Goal: Task Accomplishment & Management: Manage account settings

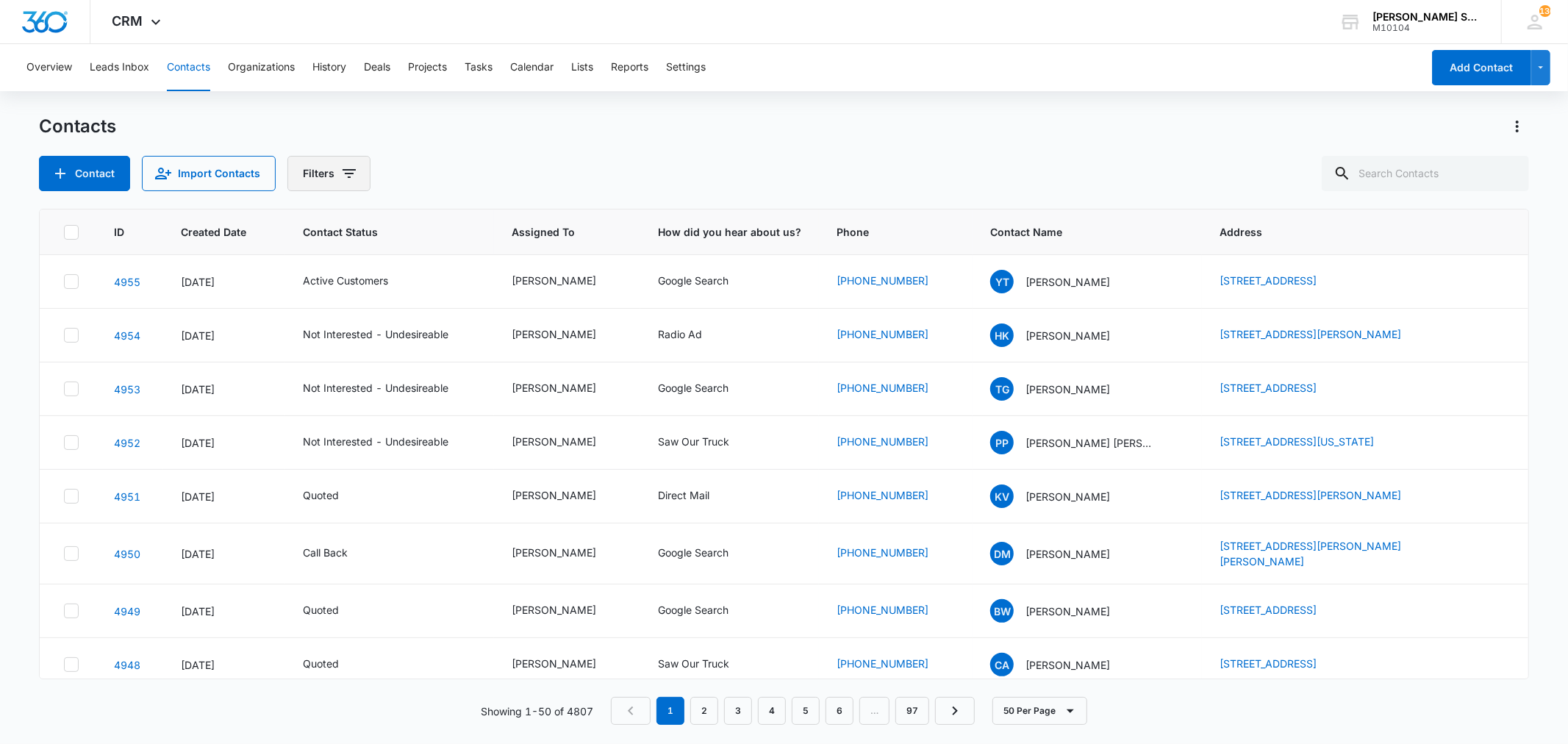
click at [359, 178] on button "Filters" at bounding box center [329, 174] width 83 height 35
click at [459, 307] on icon "Show Status filters" at bounding box center [461, 303] width 18 height 18
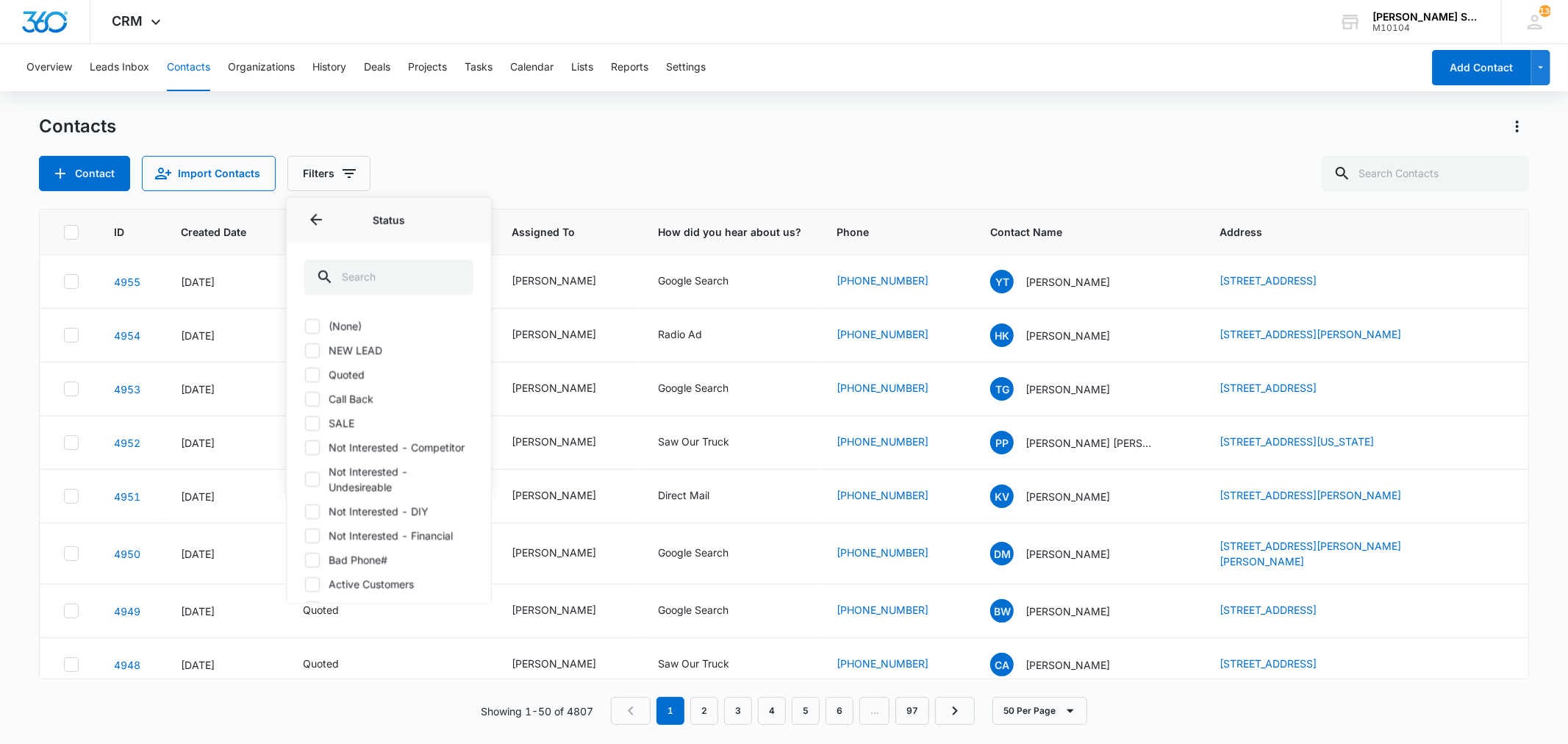
click at [314, 326] on icon at bounding box center [312, 325] width 13 height 13
click at [305, 326] on input "(None)" at bounding box center [304, 325] width 1 height 1
checkbox input "true"
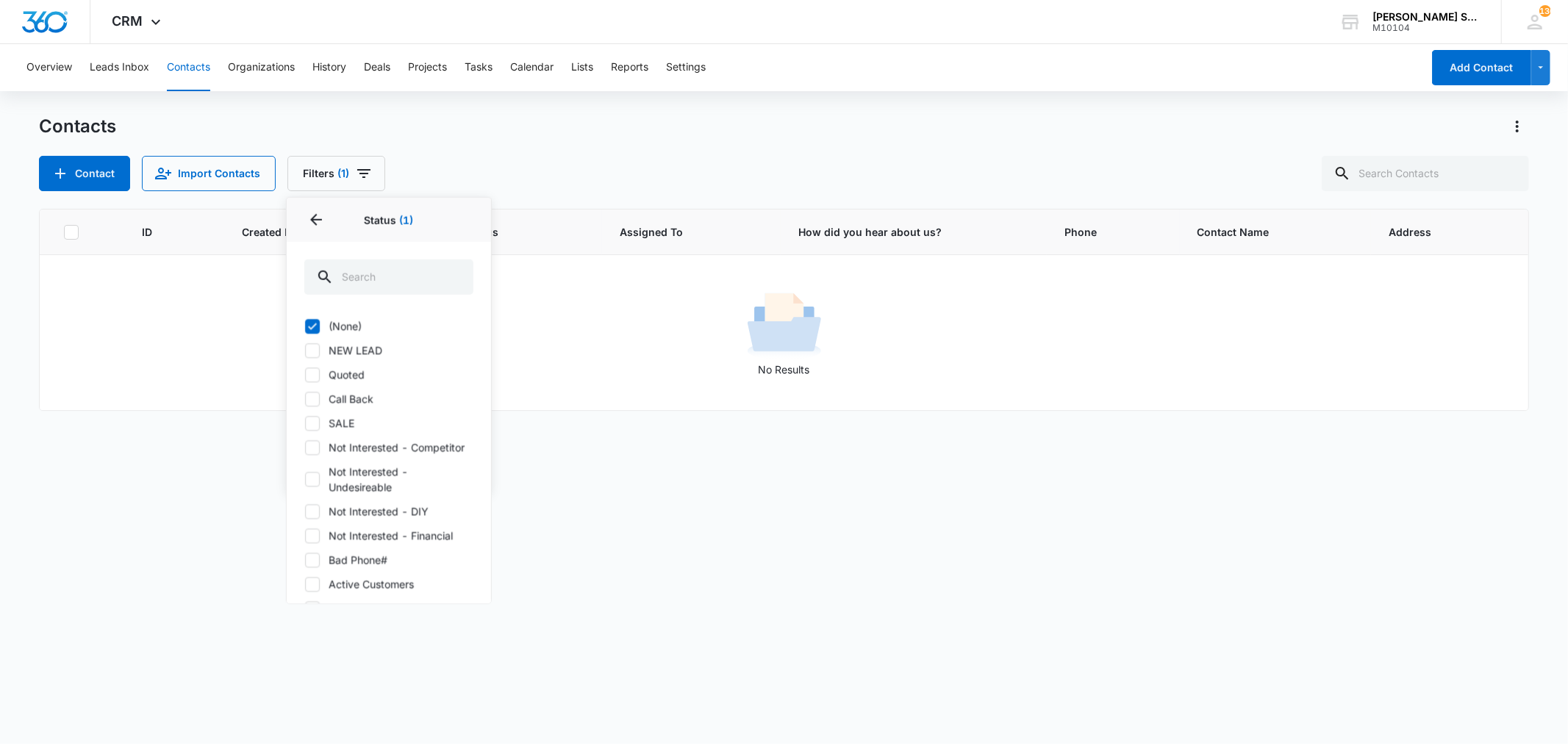
click at [311, 346] on icon at bounding box center [312, 350] width 13 height 13
click at [305, 350] on input "NEW LEAD" at bounding box center [304, 350] width 1 height 1
checkbox input "true"
click at [306, 423] on icon at bounding box center [312, 422] width 13 height 13
click at [305, 423] on input "SALE" at bounding box center [304, 422] width 1 height 1
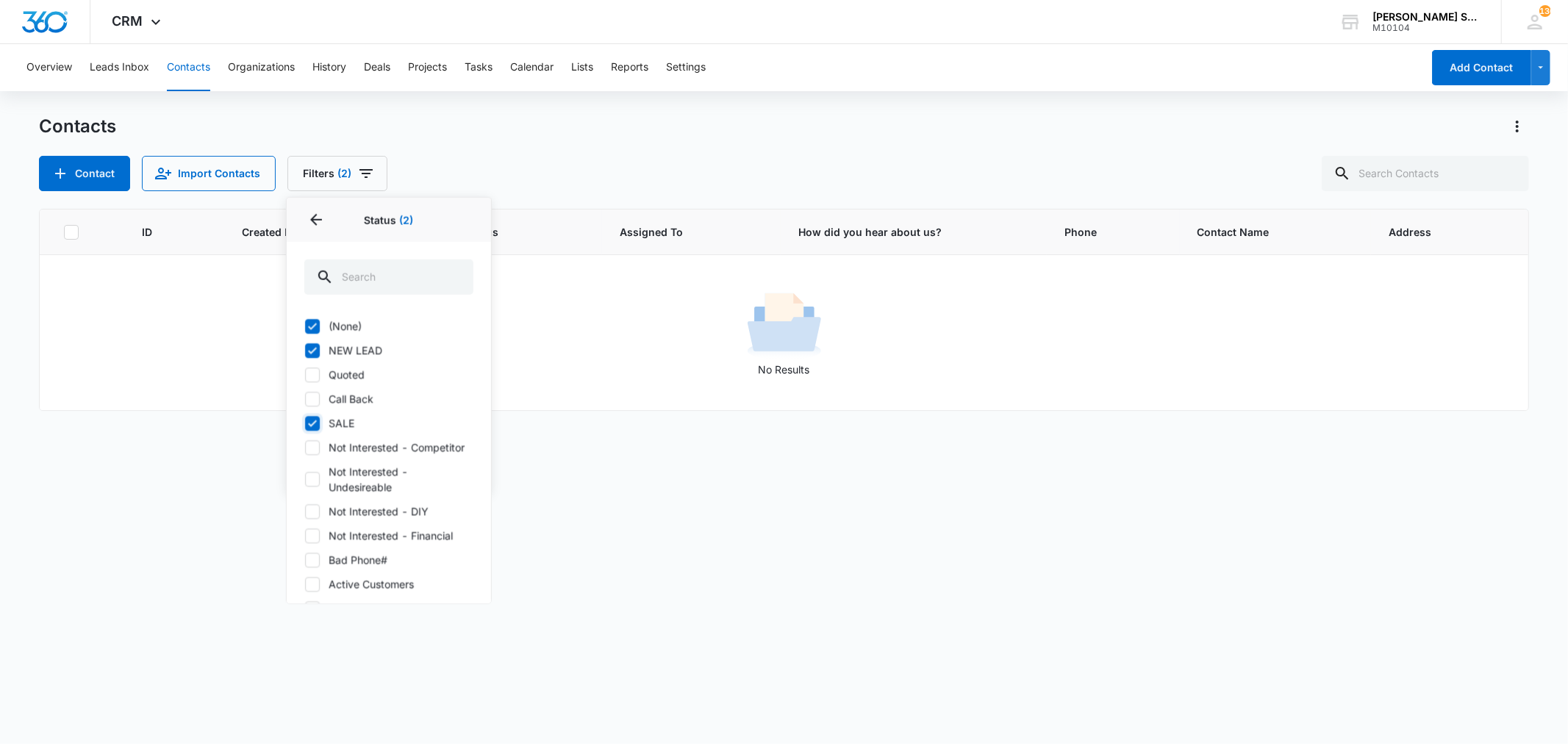
checkbox input "true"
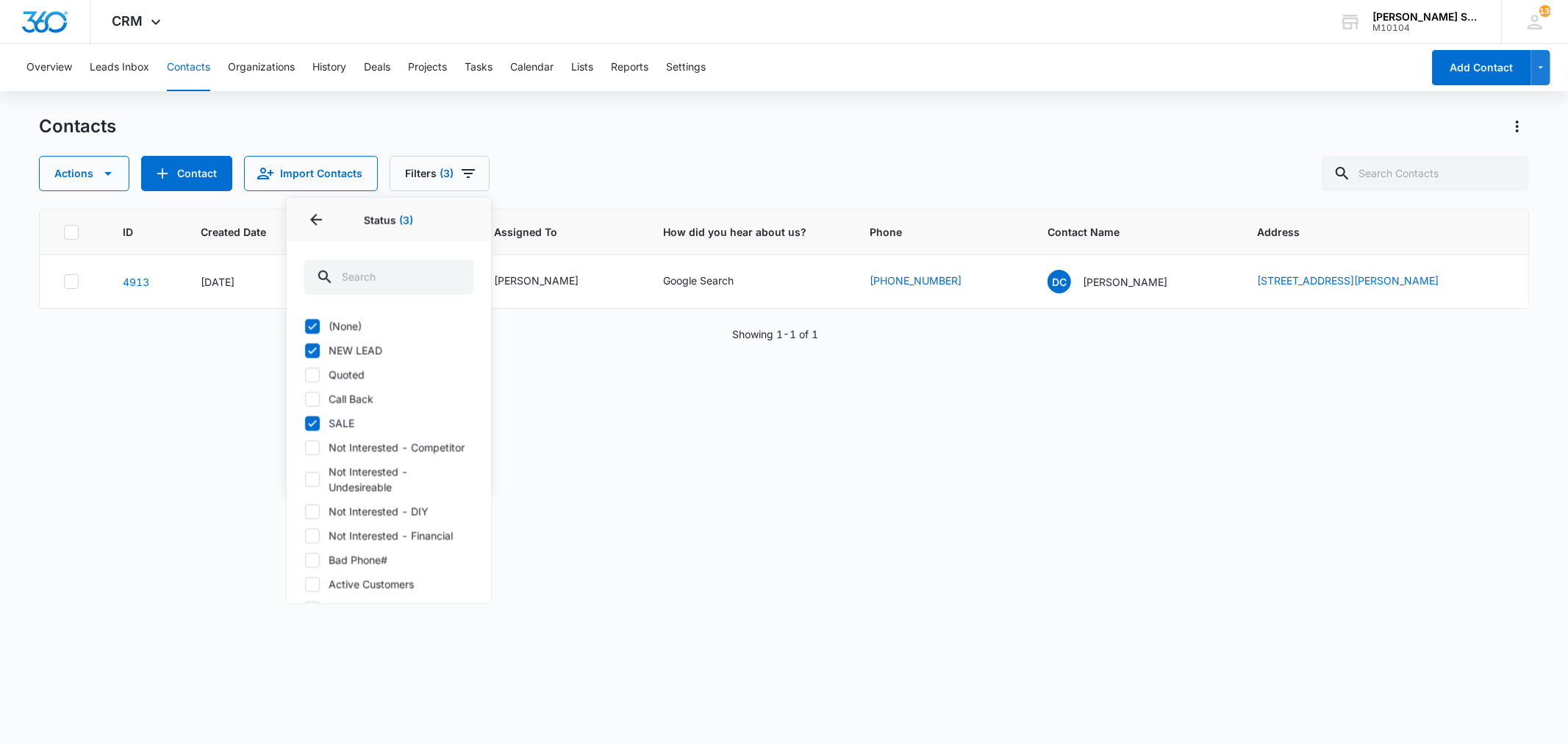
click at [576, 162] on div "Actions Contact Import Contacts Filters (3) Assigned To Sources Status 3 Status…" at bounding box center [784, 174] width 1489 height 35
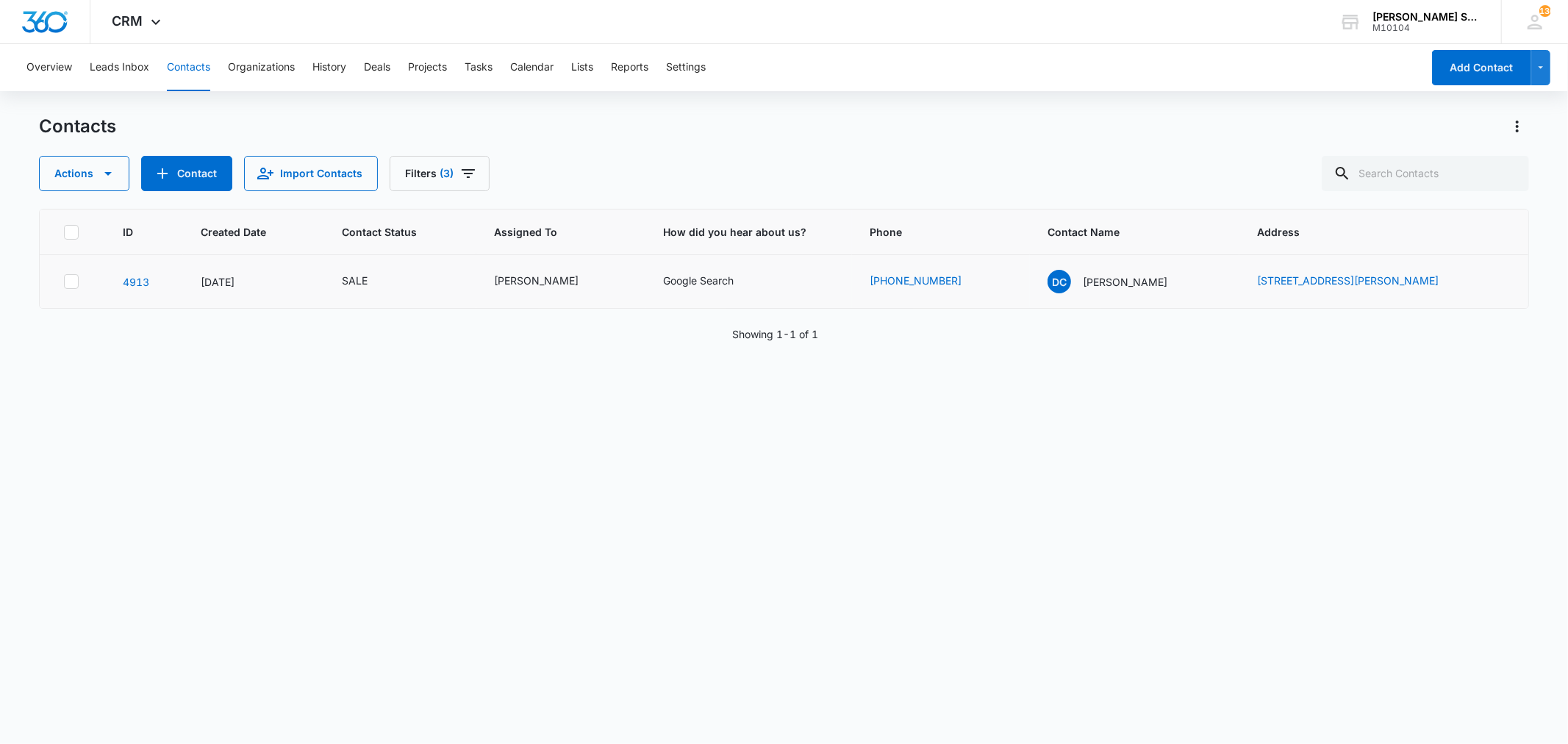
click at [366, 271] on td "SALE" at bounding box center [400, 282] width 152 height 54
click at [364, 279] on div "SALE" at bounding box center [355, 280] width 26 height 16
click at [361, 186] on icon "Remove SALE" at bounding box center [362, 186] width 9 height 9
click at [376, 186] on div at bounding box center [377, 186] width 3 height 18
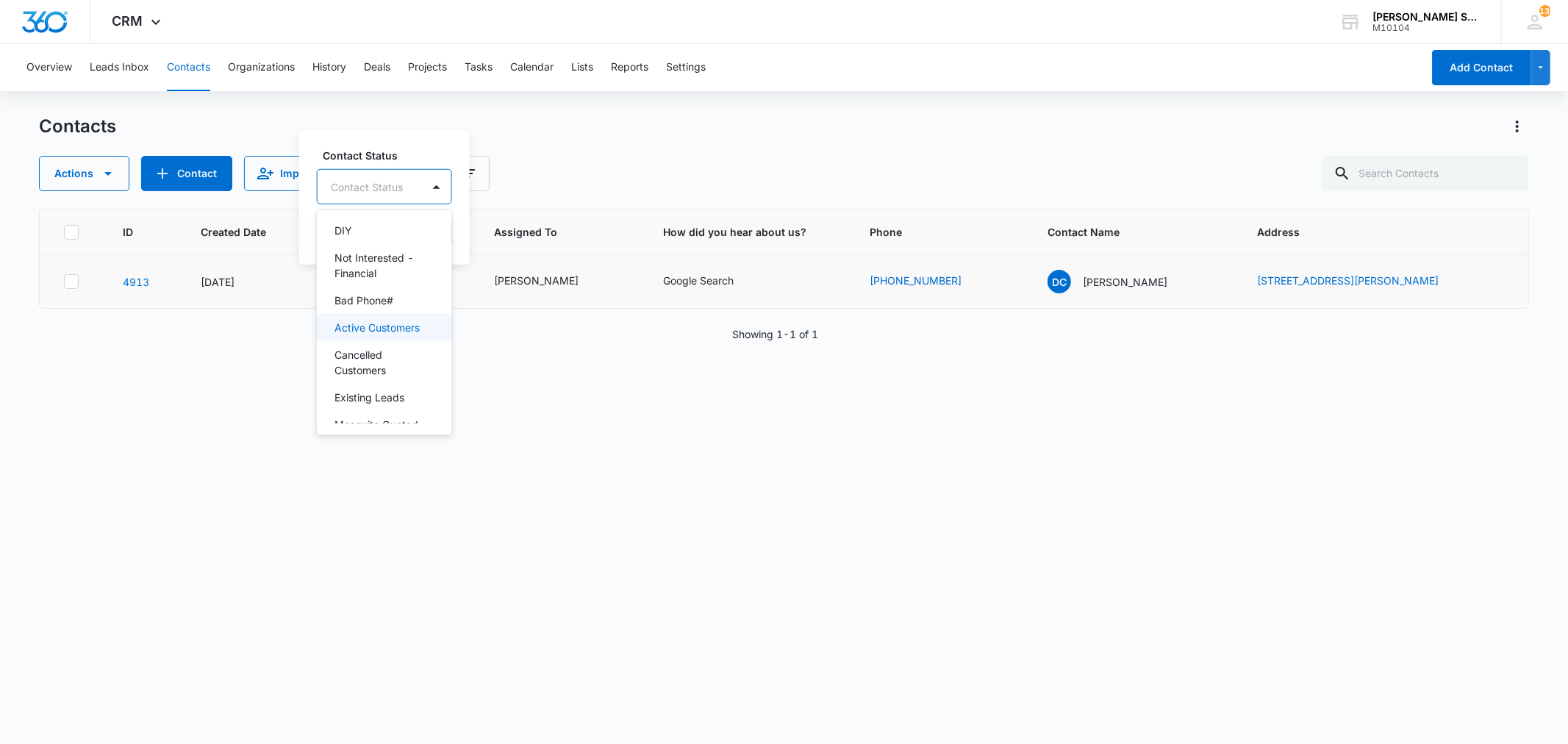
click at [370, 335] on p "Active Customers" at bounding box center [377, 327] width 85 height 16
click at [503, 247] on div "Contact Status option Active Customers, selected. 15 results available. Use Up …" at bounding box center [406, 196] width 213 height 136
click at [481, 239] on button "Save" at bounding box center [473, 233] width 43 height 28
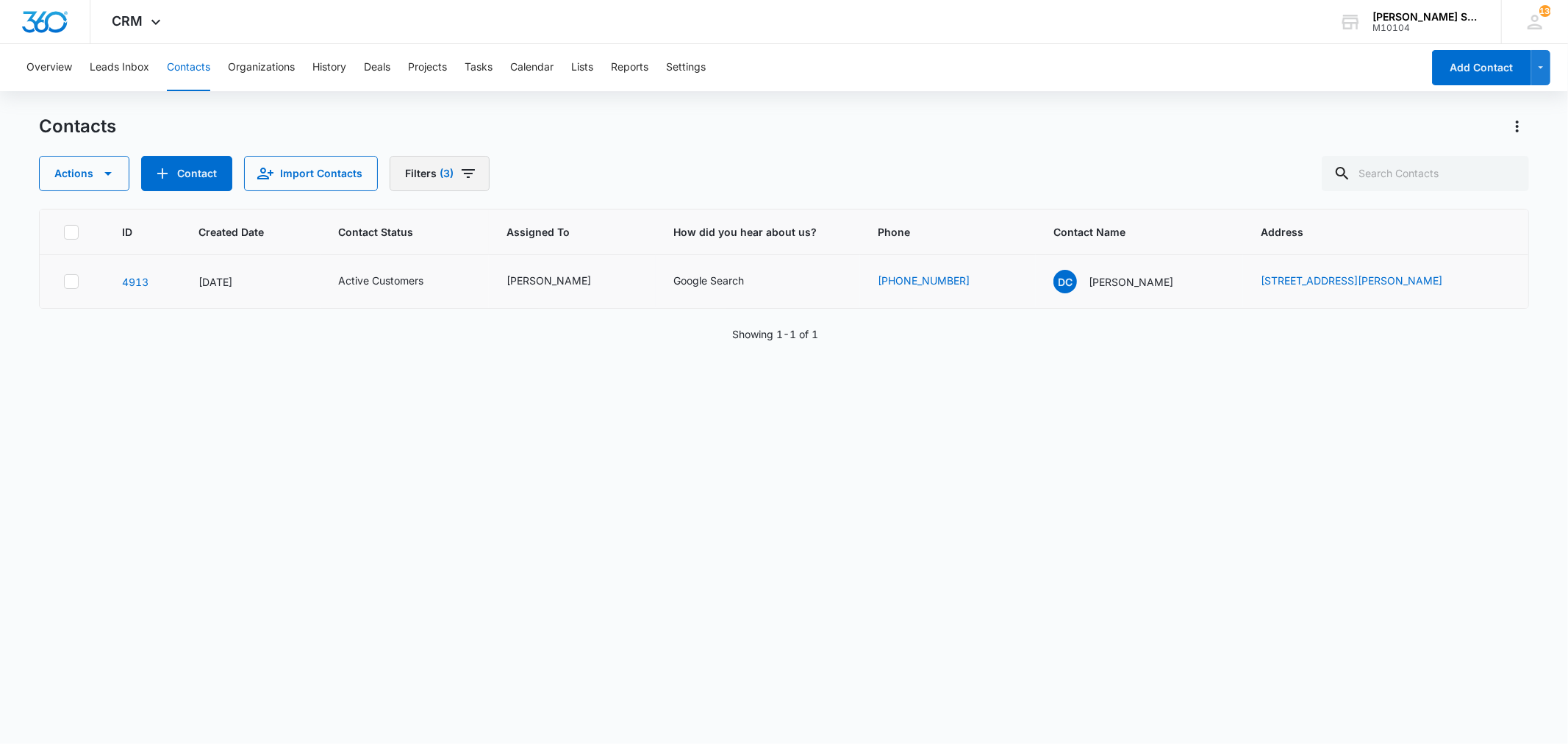
click at [464, 172] on icon "Filters" at bounding box center [468, 173] width 18 height 18
click at [463, 307] on icon "Clear" at bounding box center [464, 304] width 11 height 11
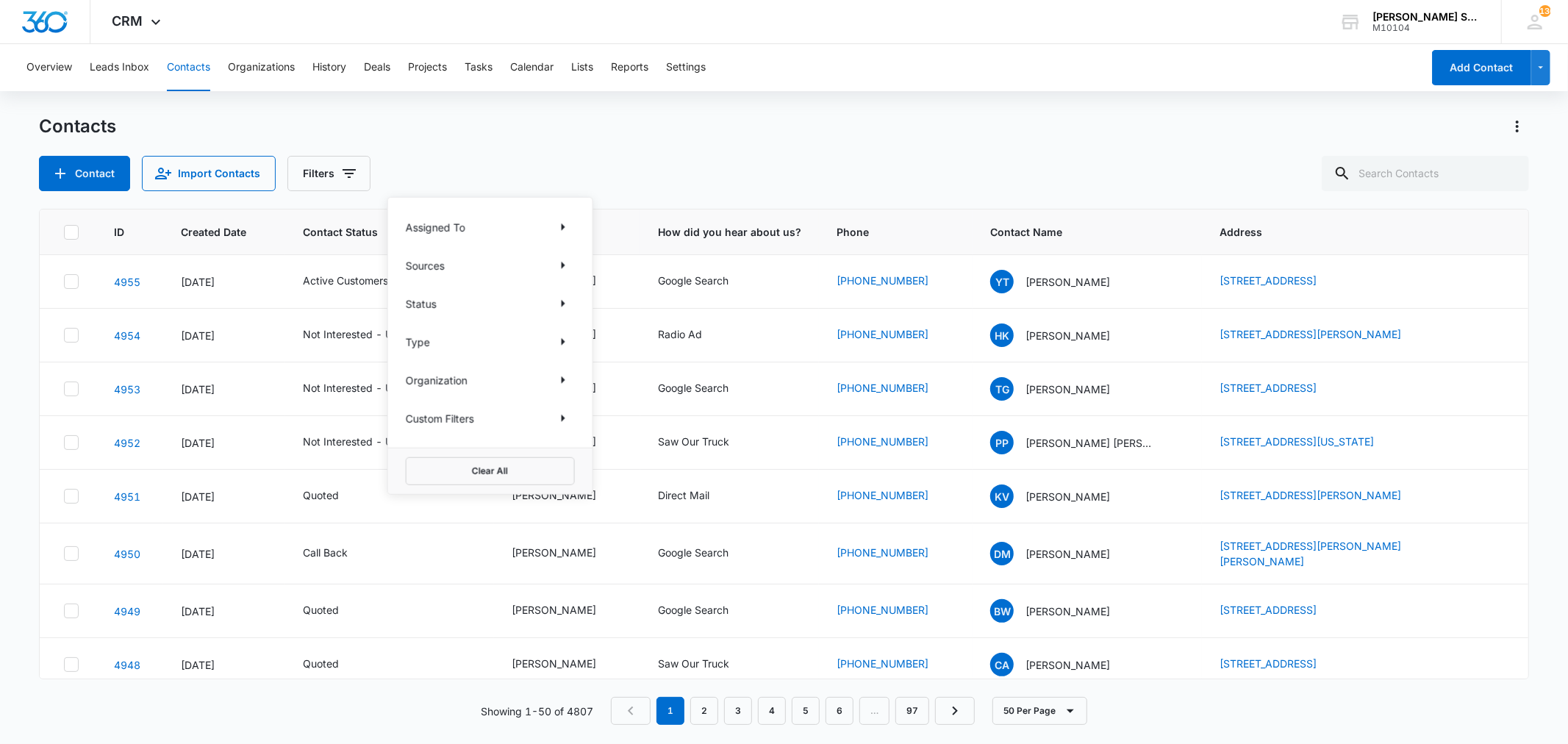
click at [483, 144] on div "Contacts Contact Import Contacts Filters Assigned To Sources Status Type Organi…" at bounding box center [784, 152] width 1489 height 77
